Goal: Task Accomplishment & Management: Use online tool/utility

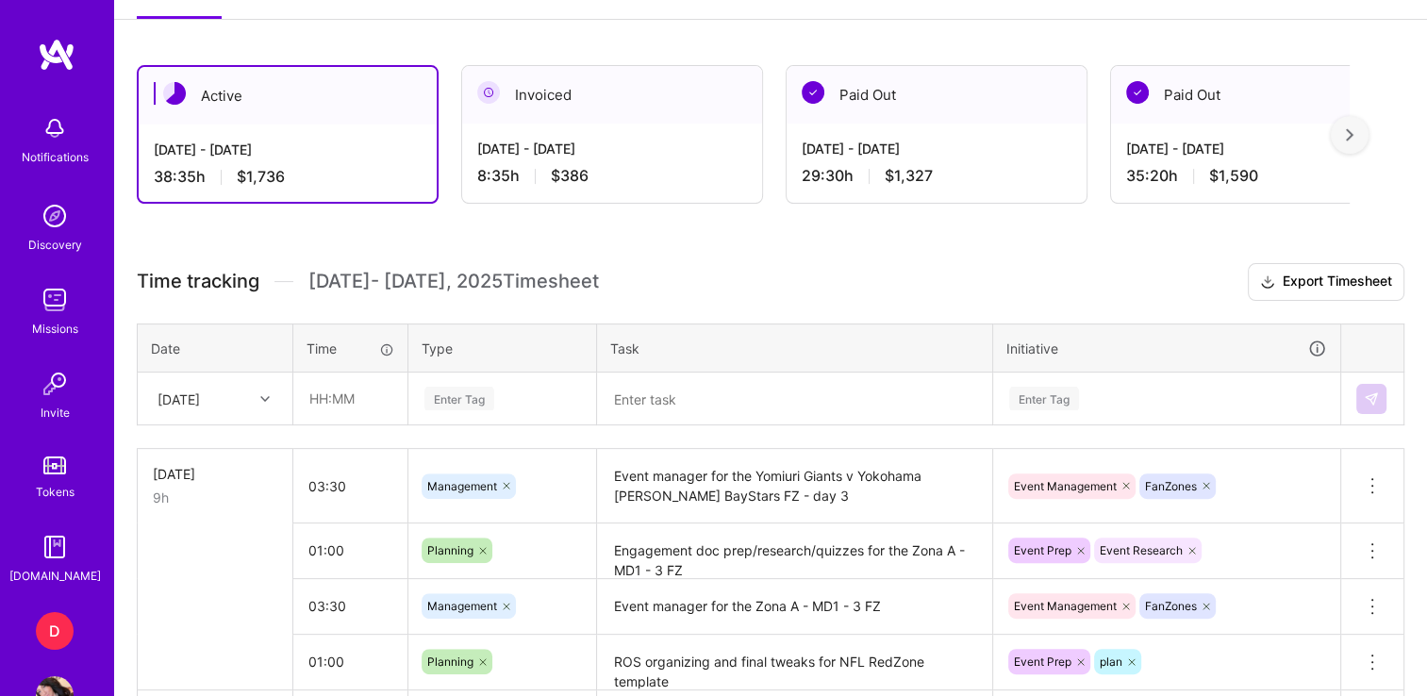
scroll to position [470, 0]
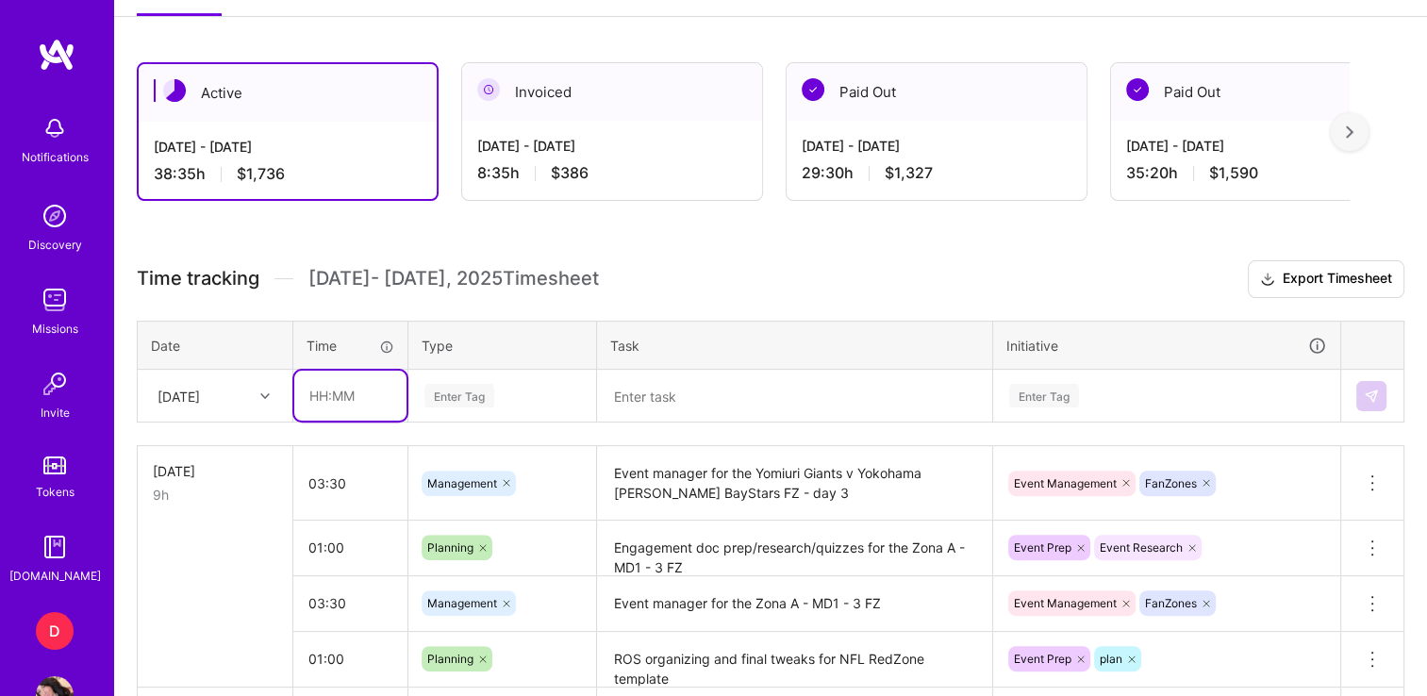
click at [329, 383] on input "text" at bounding box center [350, 396] width 112 height 50
type input "00:50"
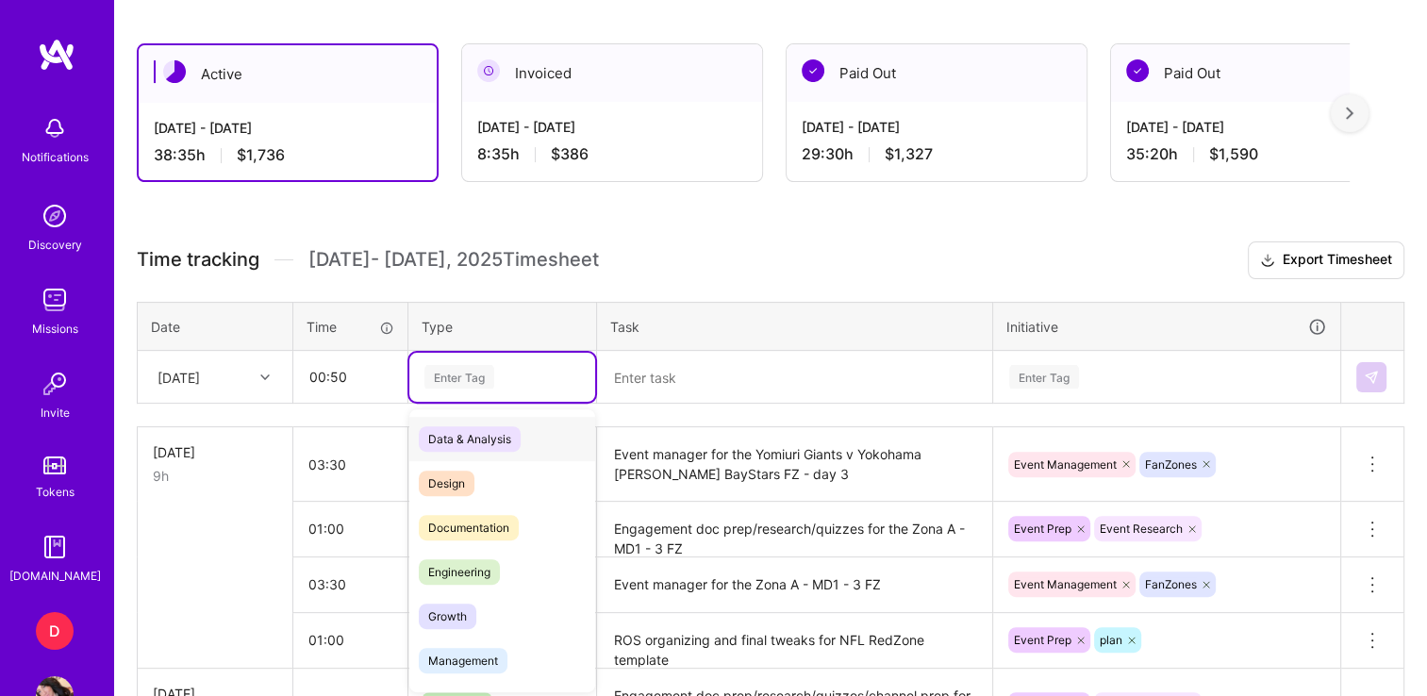
scroll to position [489, 0]
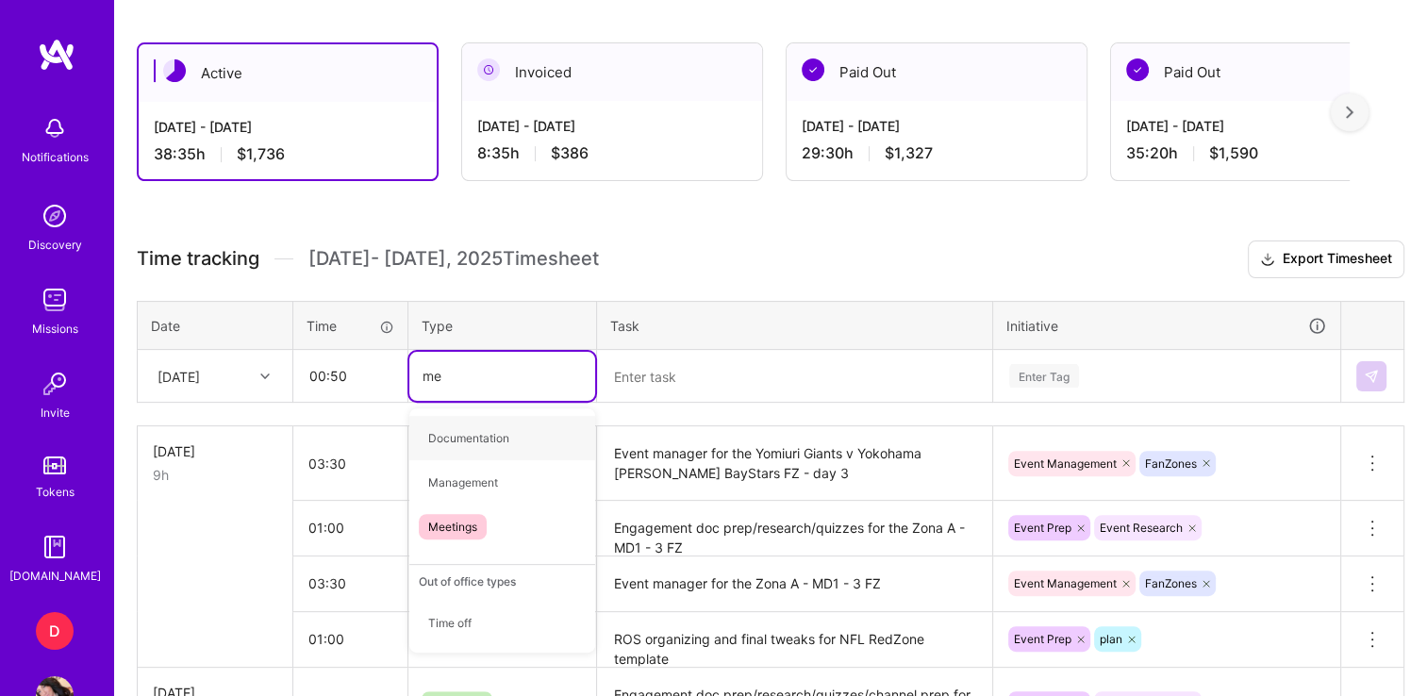
type input "mee"
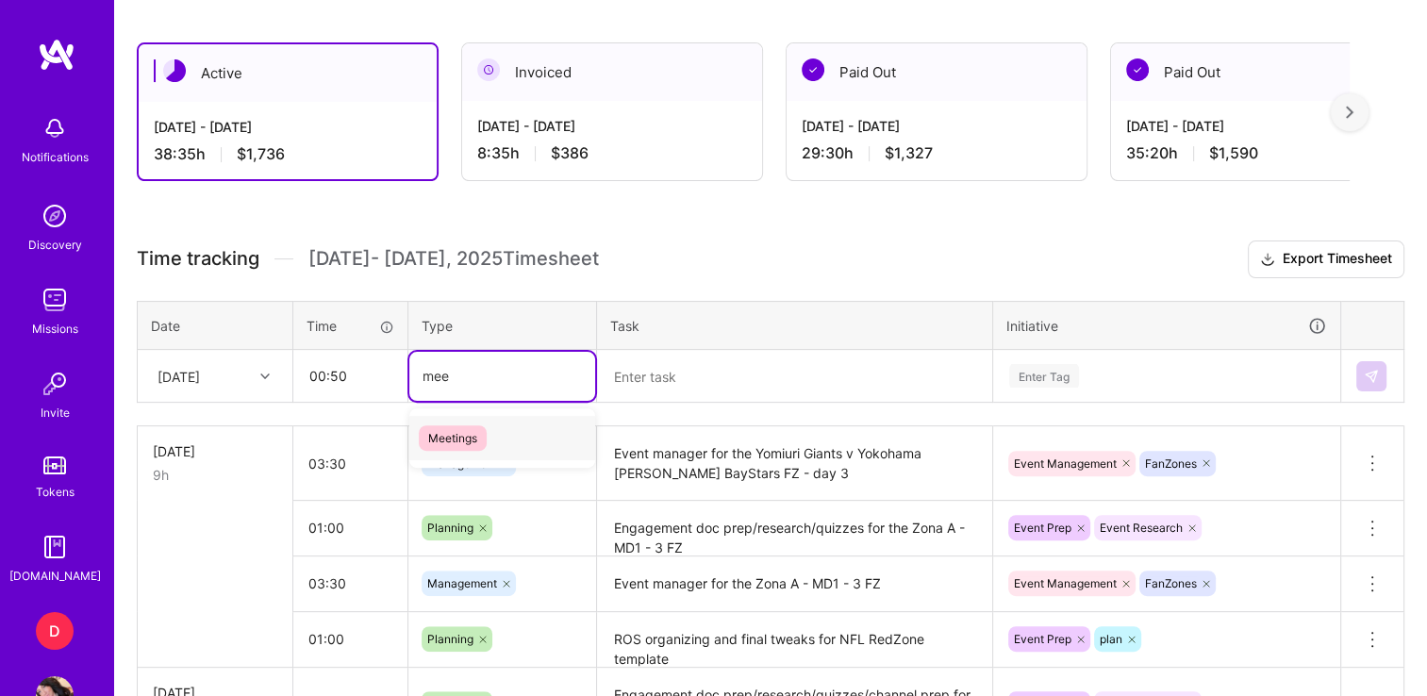
click at [469, 429] on span "Meetings" at bounding box center [453, 437] width 68 height 25
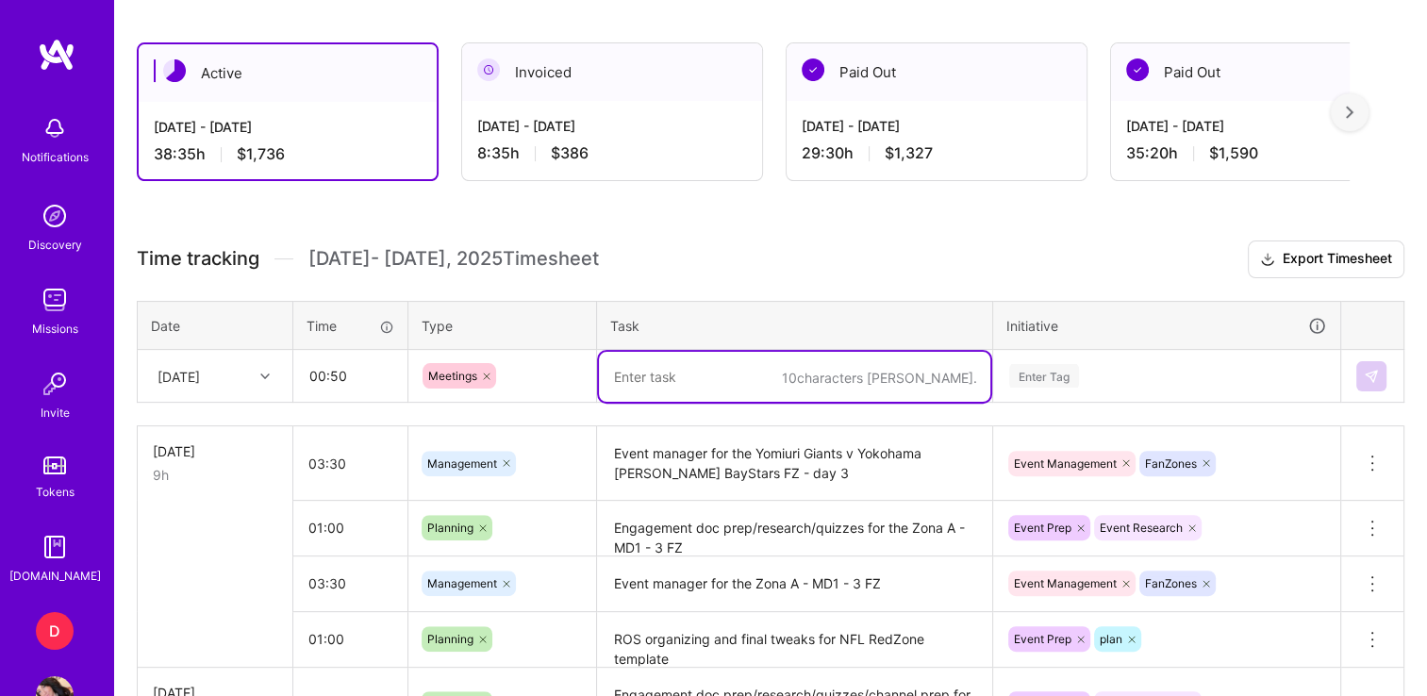
click at [701, 363] on textarea at bounding box center [794, 377] width 391 height 50
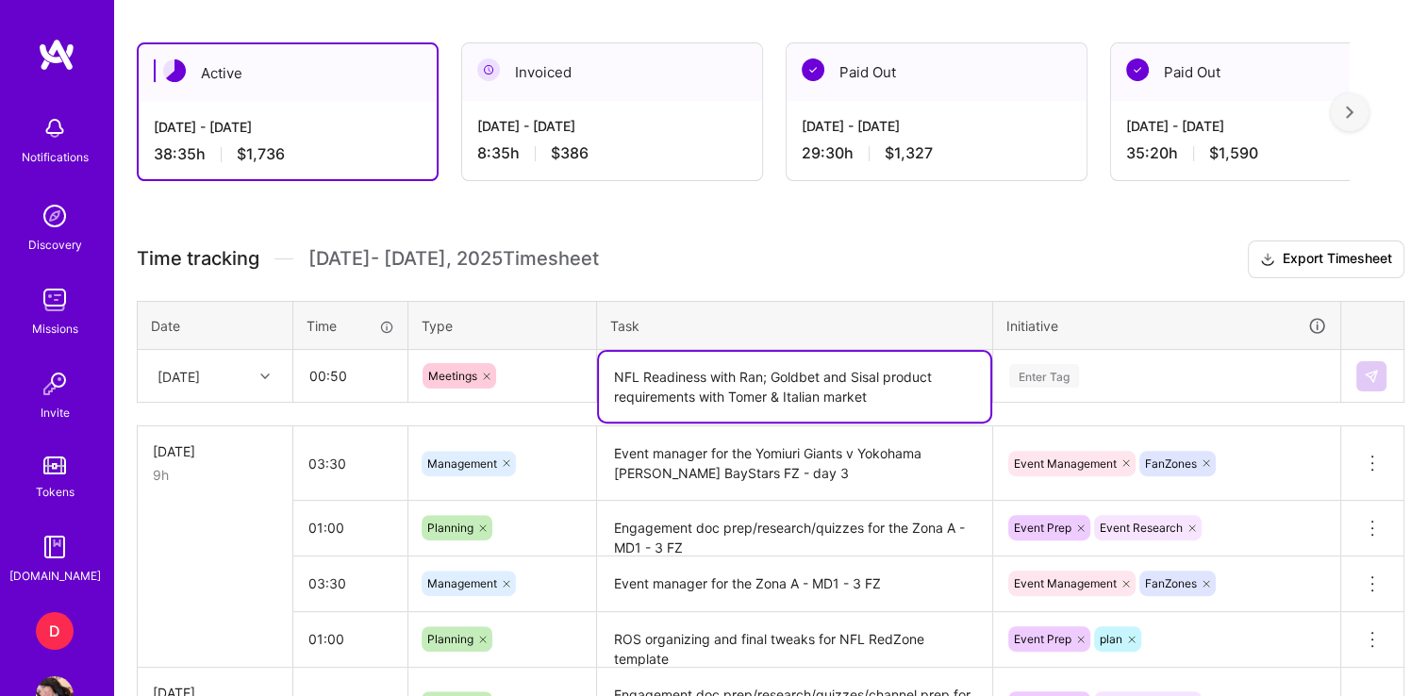
type textarea "NFL Readiness with Ran; Goldbet and Sisal product requirements with Tomer & Ita…"
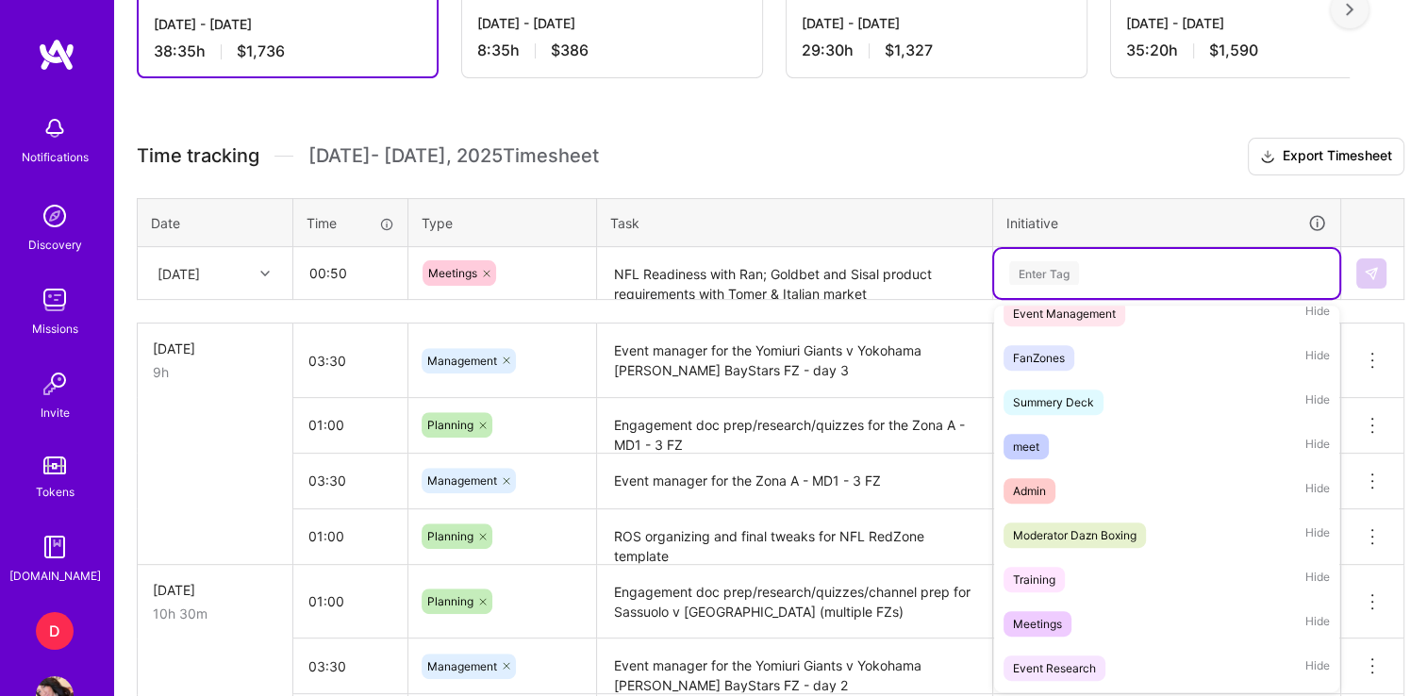
scroll to position [287, 0]
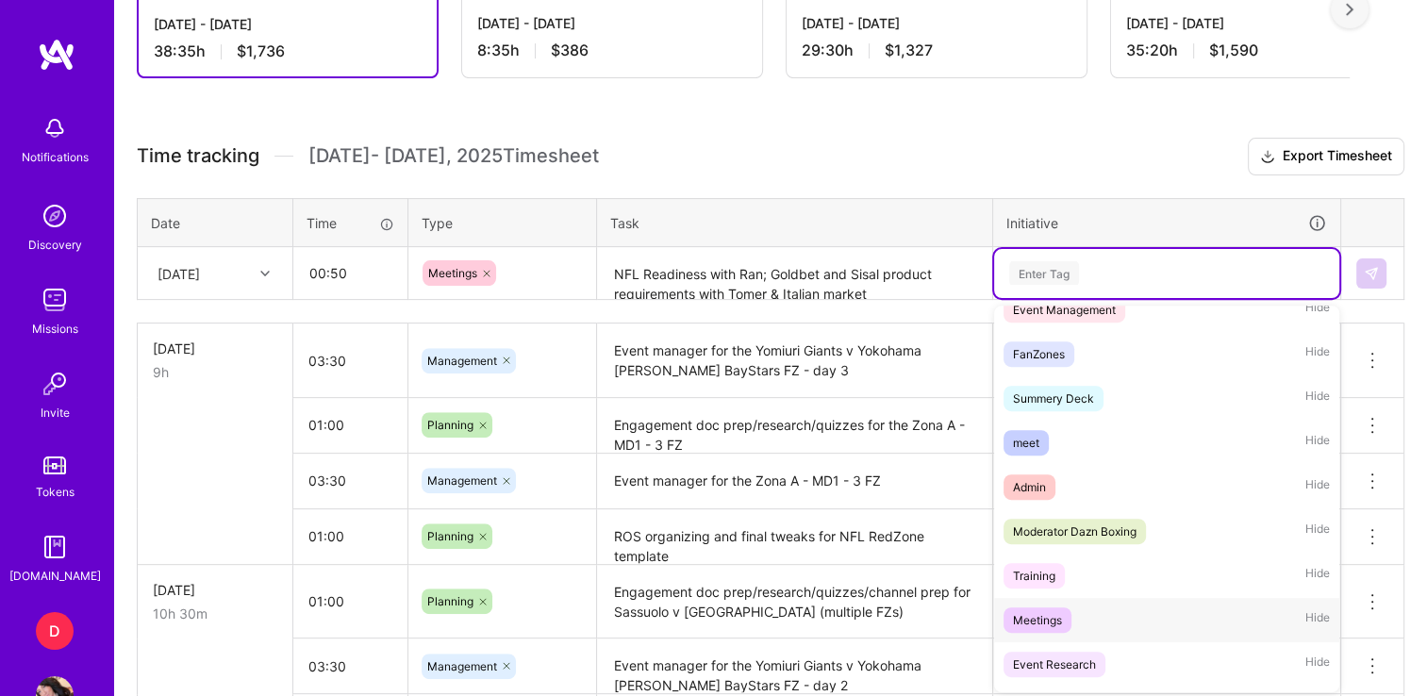
click at [1026, 620] on div "Meetings" at bounding box center [1037, 620] width 49 height 20
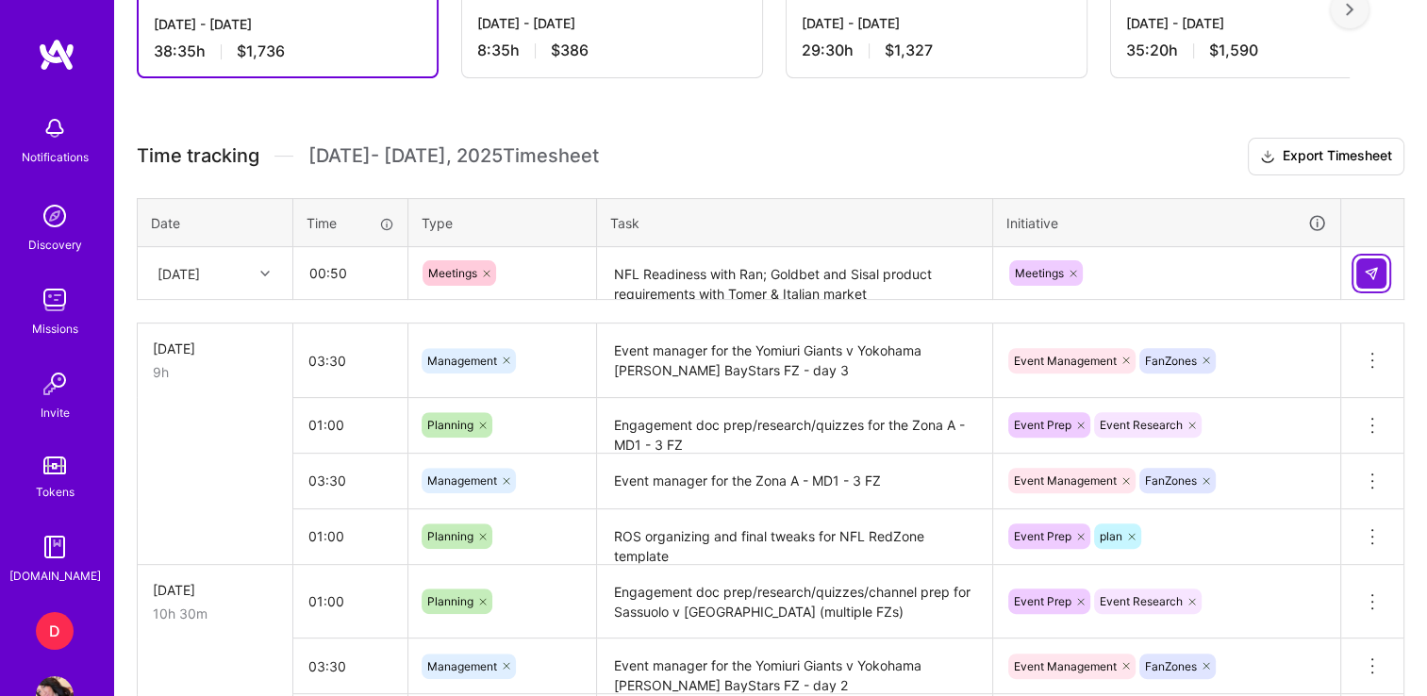
click at [1374, 270] on img at bounding box center [1370, 273] width 15 height 15
